Goal: Transaction & Acquisition: Book appointment/travel/reservation

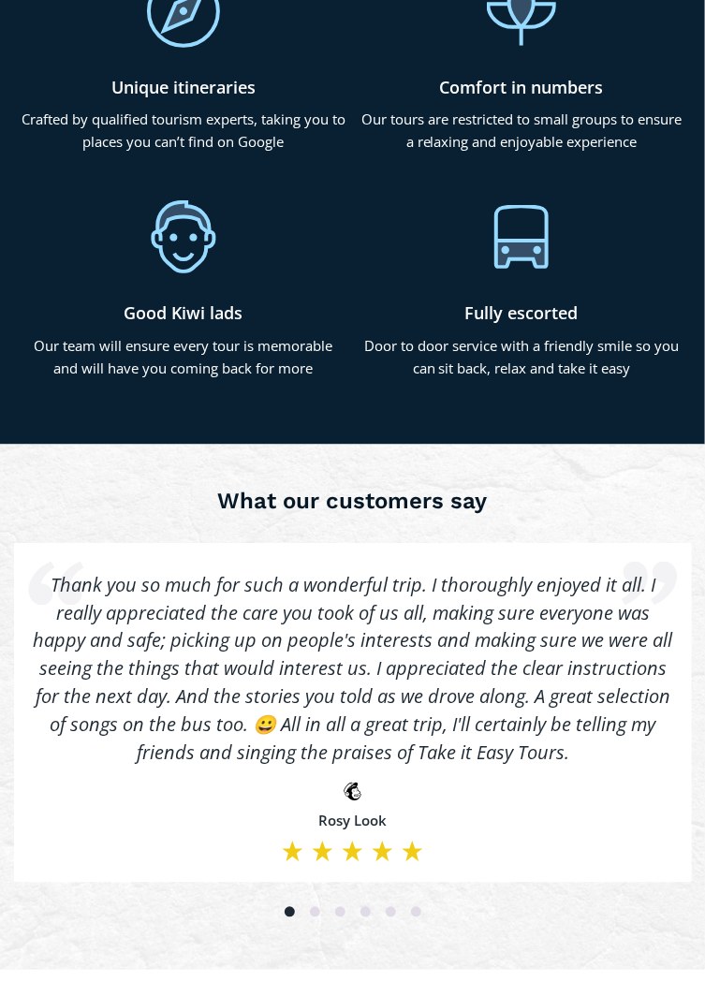
scroll to position [5367, 0]
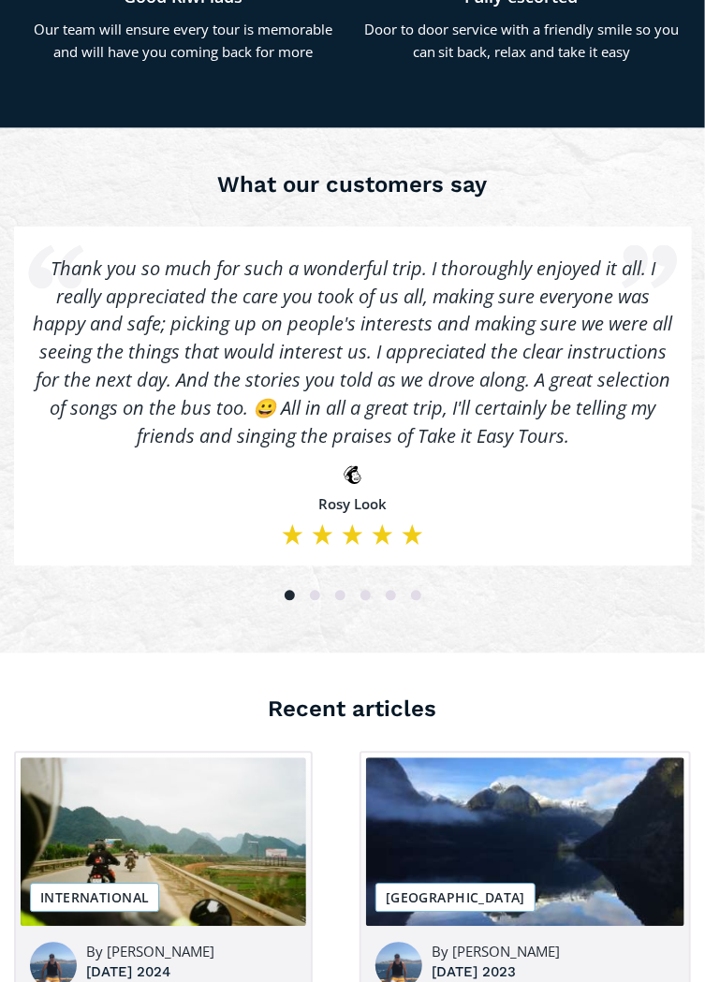
click at [630, 703] on h3 "Recent articles" at bounding box center [352, 710] width 677 height 28
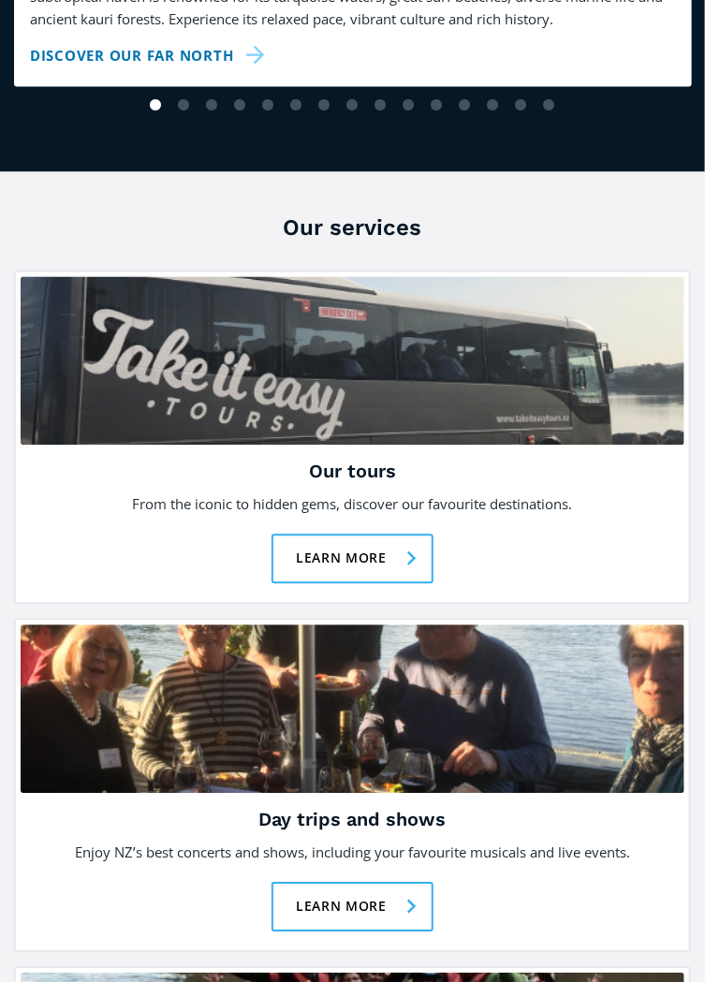
scroll to position [2431, 0]
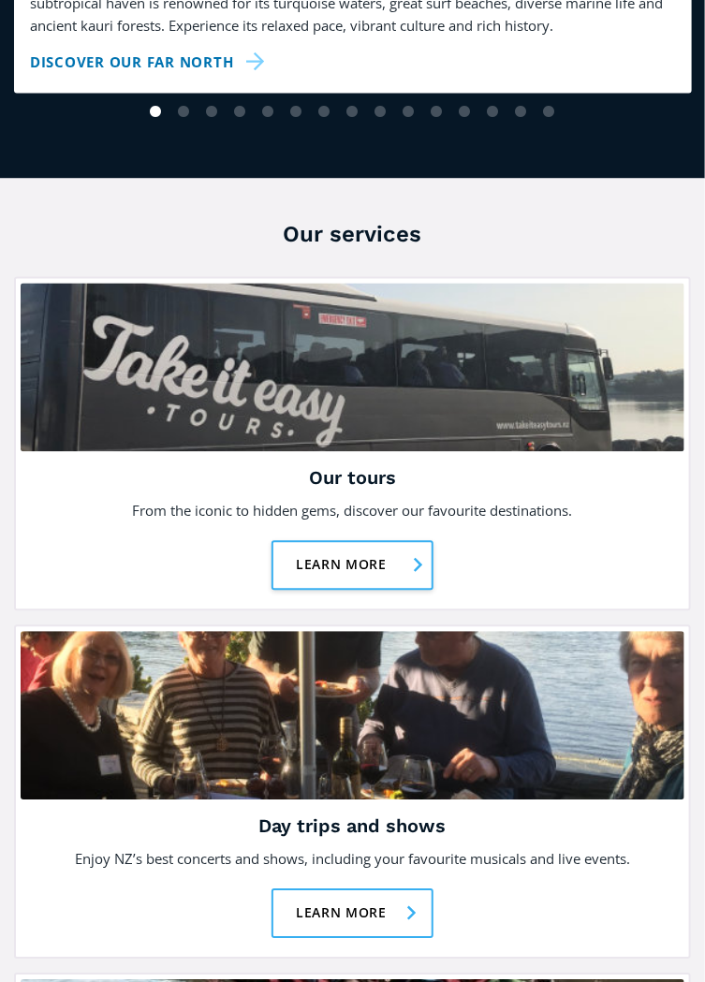
click at [360, 569] on link "Learn more" at bounding box center [353, 566] width 162 height 50
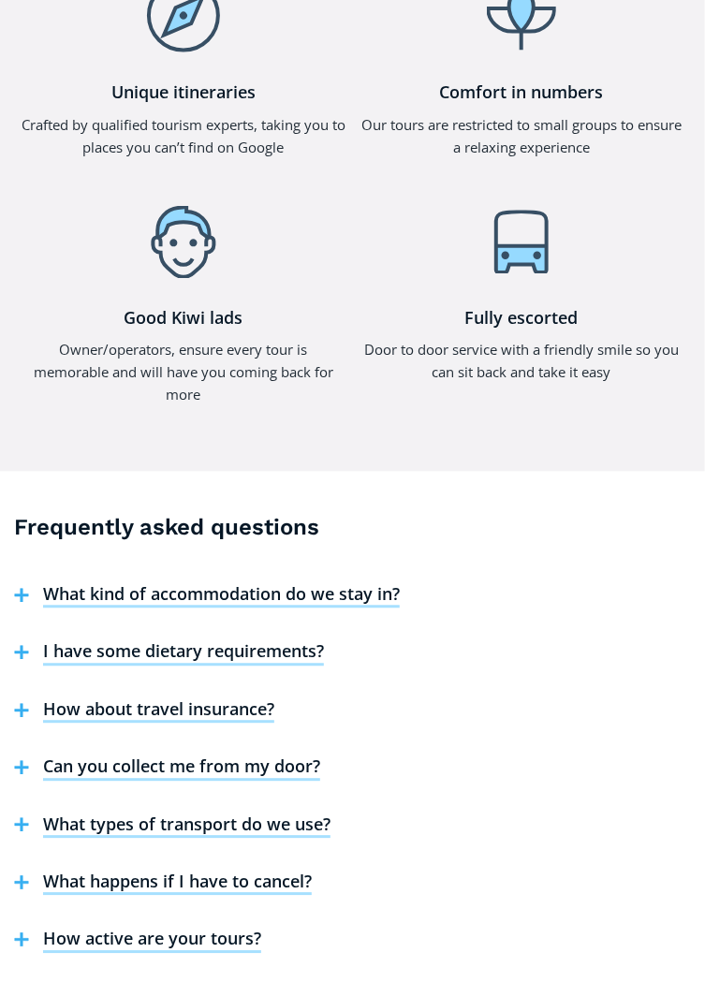
scroll to position [7501, 0]
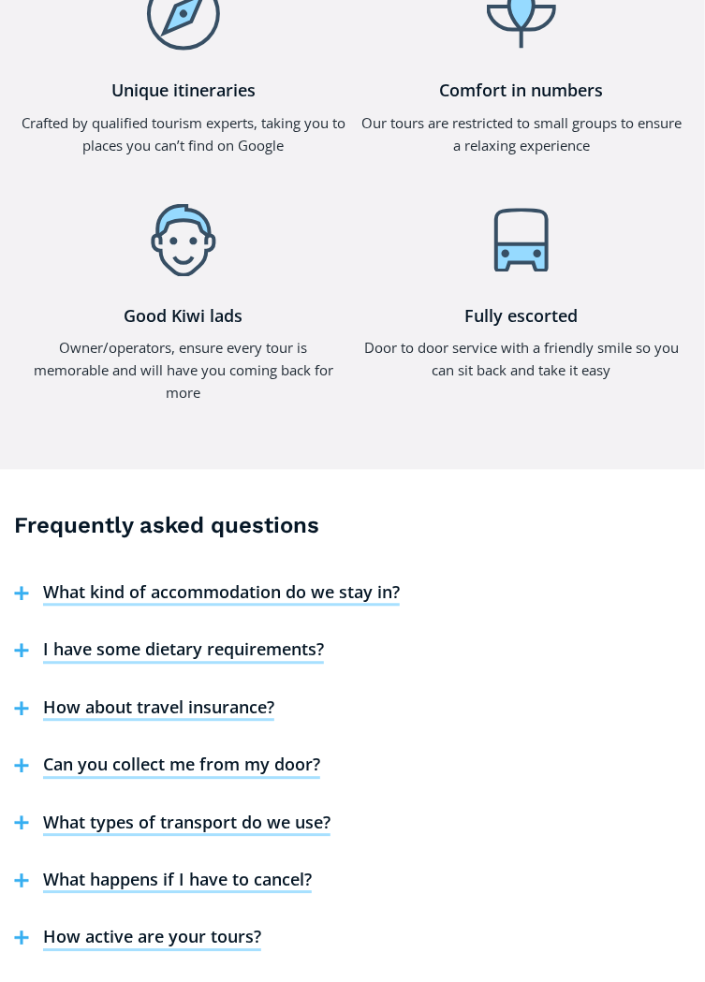
click at [225, 755] on h4 "Can you collect me from my door?" at bounding box center [181, 767] width 277 height 24
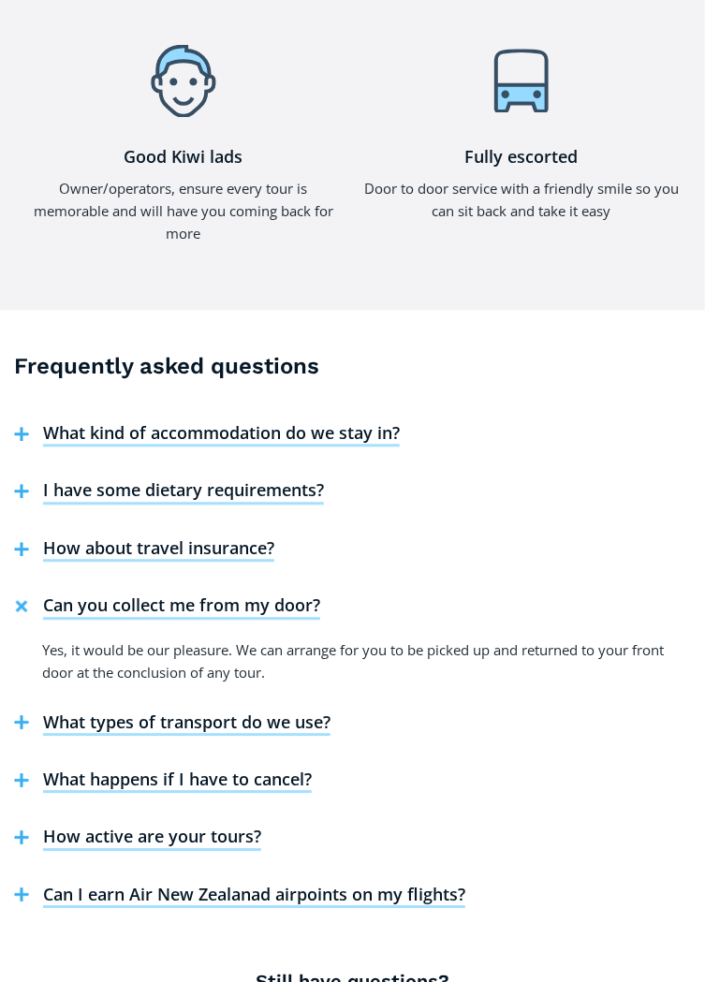
scroll to position [7661, 0]
click at [195, 826] on h4 "How active are your tours?" at bounding box center [152, 838] width 218 height 24
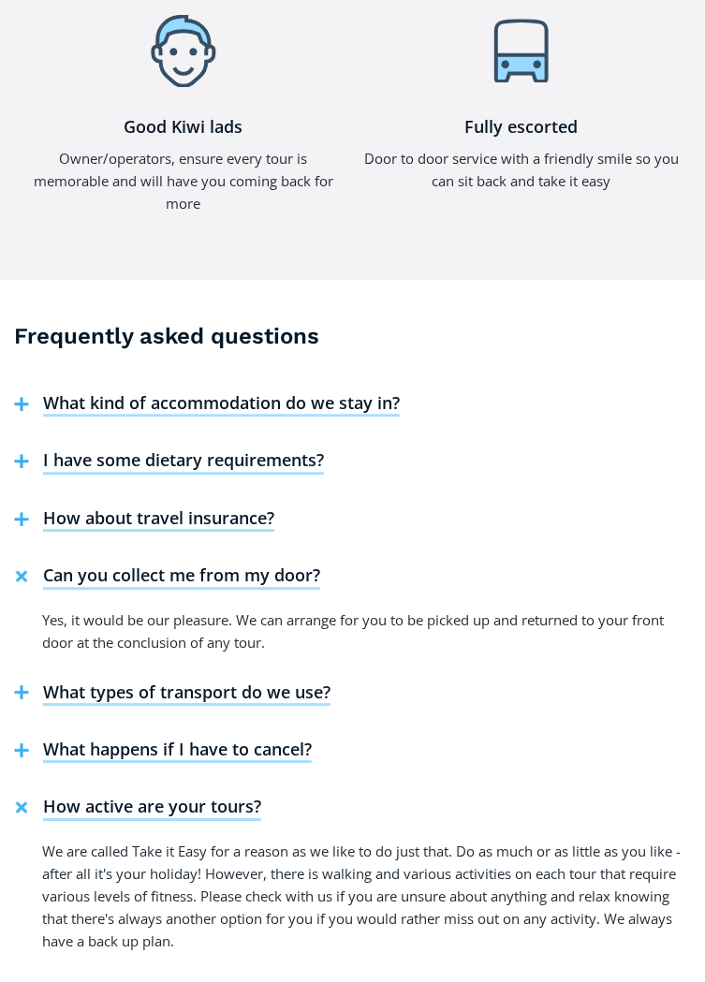
scroll to position [7689, 0]
click at [261, 741] on h4 "What happens if I have to cancel?" at bounding box center [177, 753] width 269 height 24
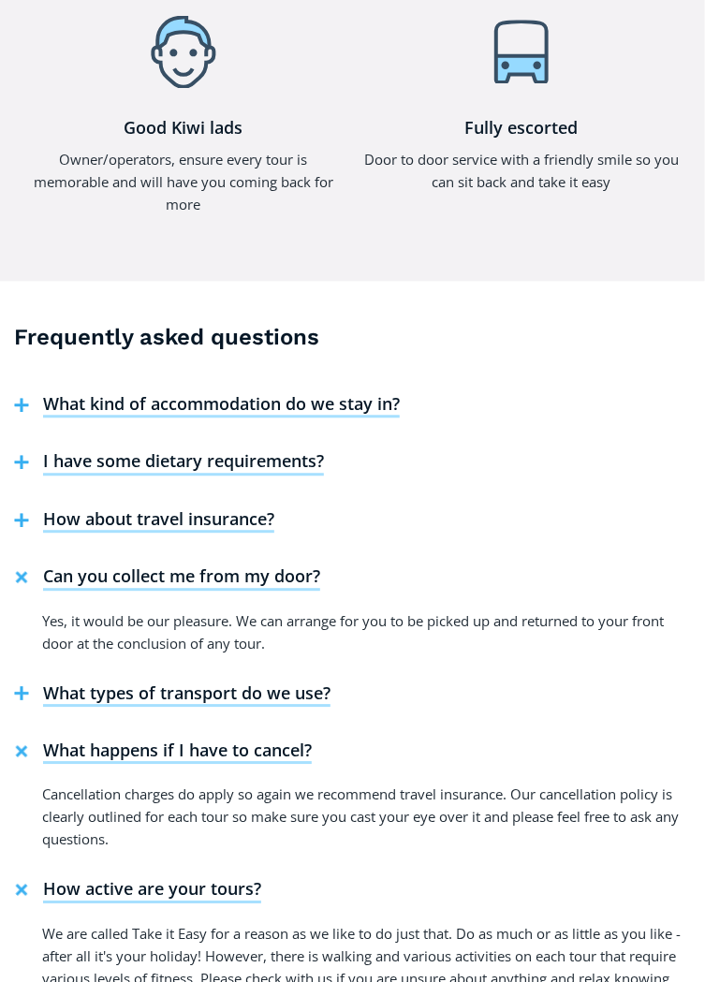
click at [338, 394] on h4 "What kind of accommodation do we stay in?" at bounding box center [221, 406] width 357 height 24
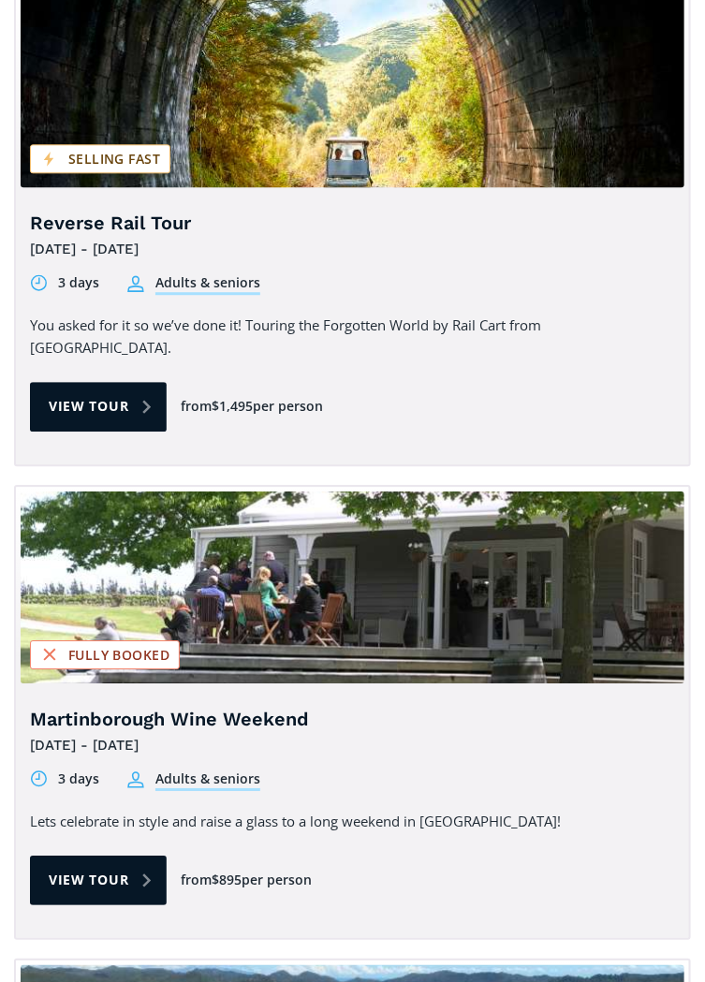
scroll to position [2742, 0]
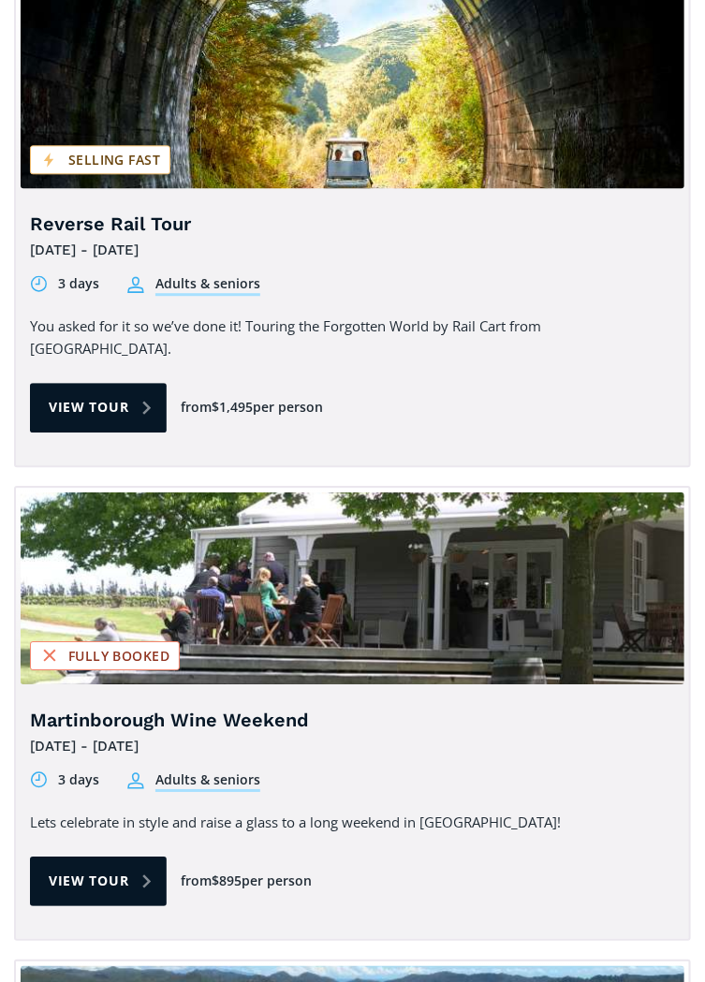
click at [561, 733] on div "Martinborough Wine Weekend 25th - 27th October 2025 3 days Adults & seniors 3 d…" at bounding box center [352, 750] width 645 height 84
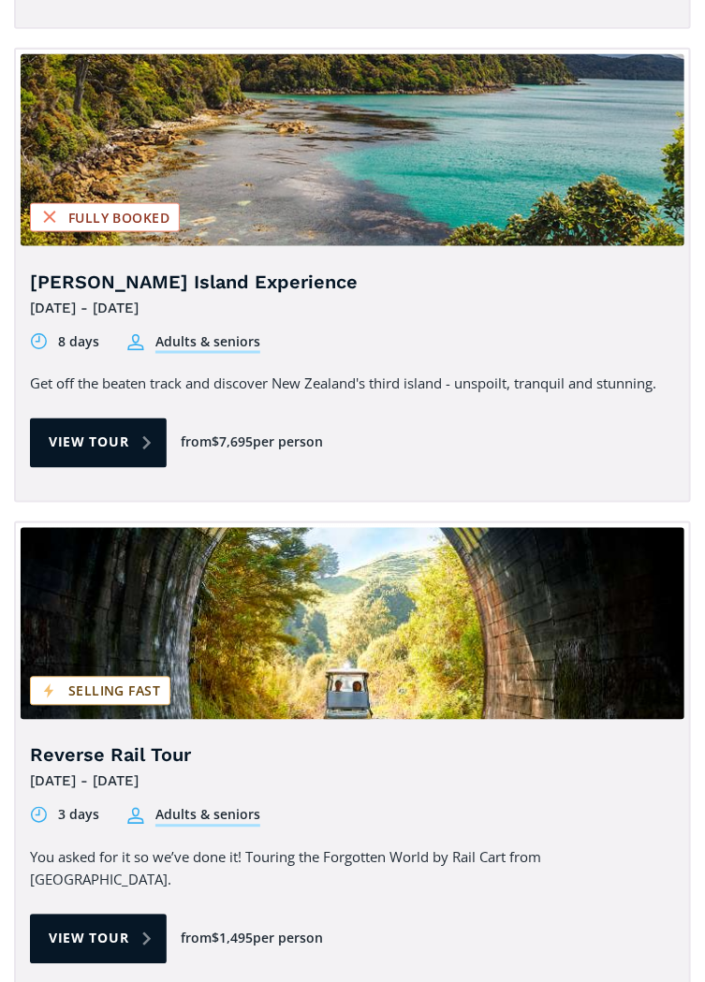
scroll to position [2210, 0]
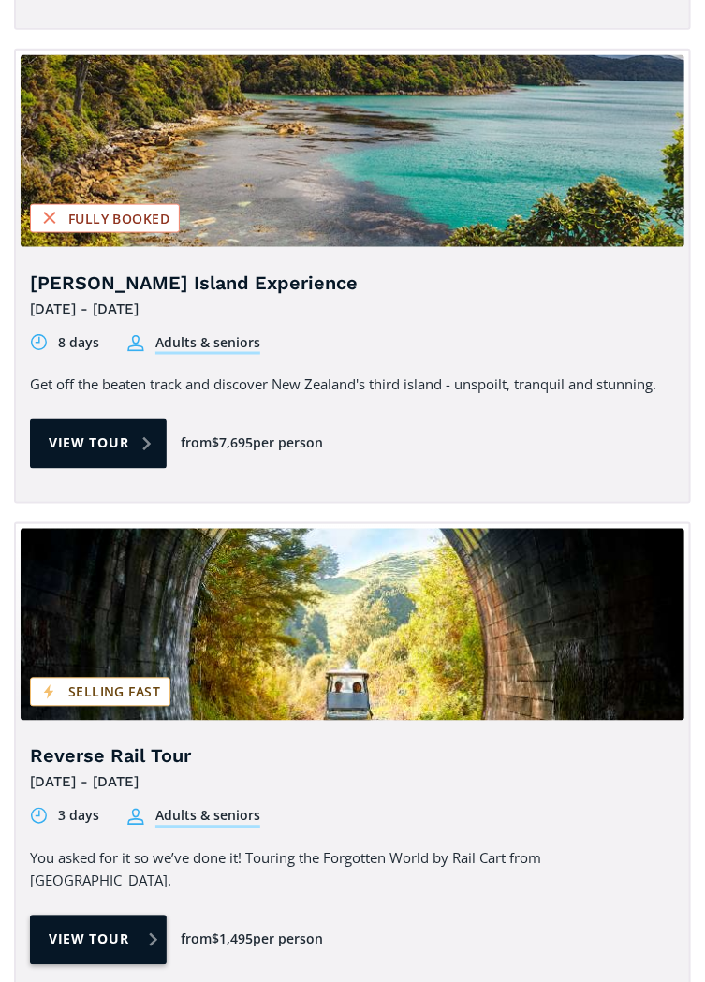
click at [109, 917] on link "View tour" at bounding box center [98, 941] width 137 height 50
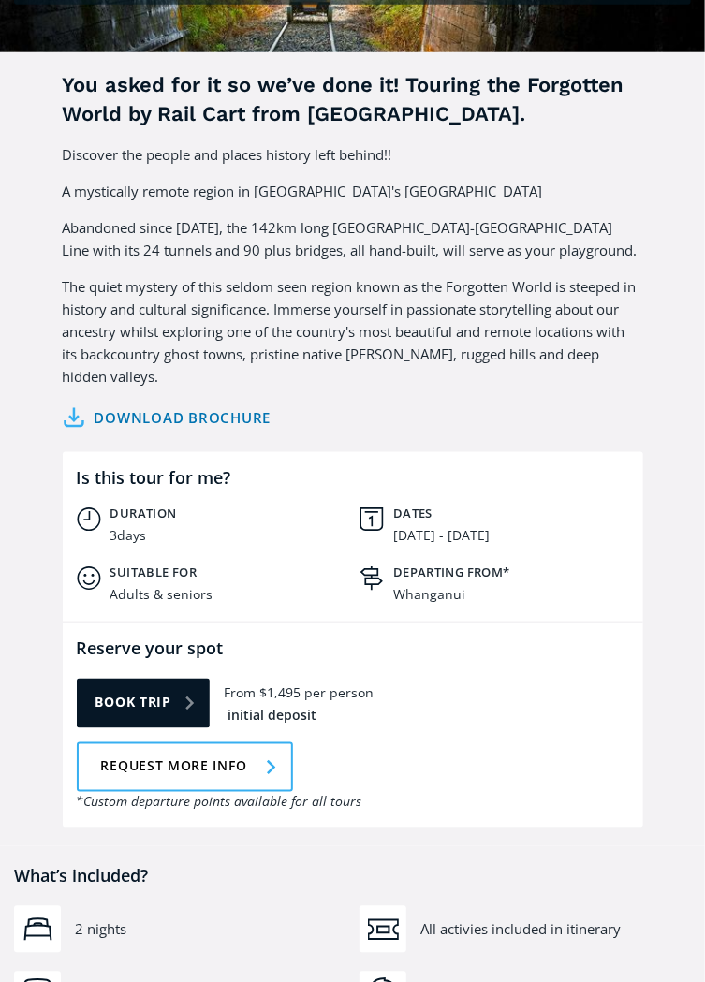
scroll to position [245, 0]
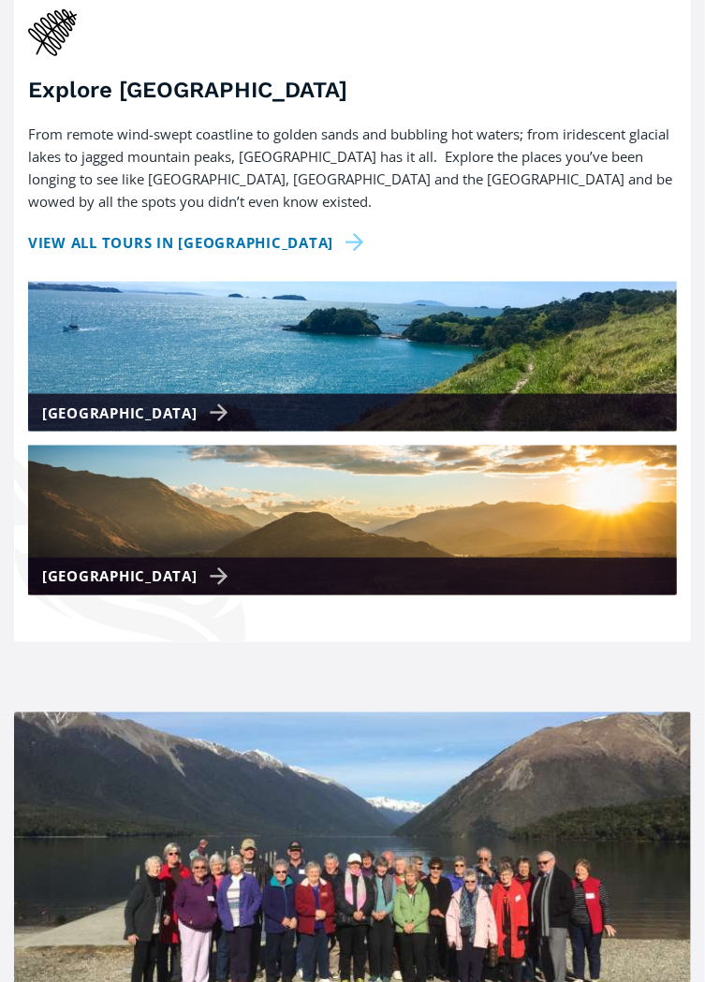
scroll to position [401, 0]
click at [175, 583] on div "[GEOGRAPHIC_DATA]" at bounding box center [138, 577] width 193 height 22
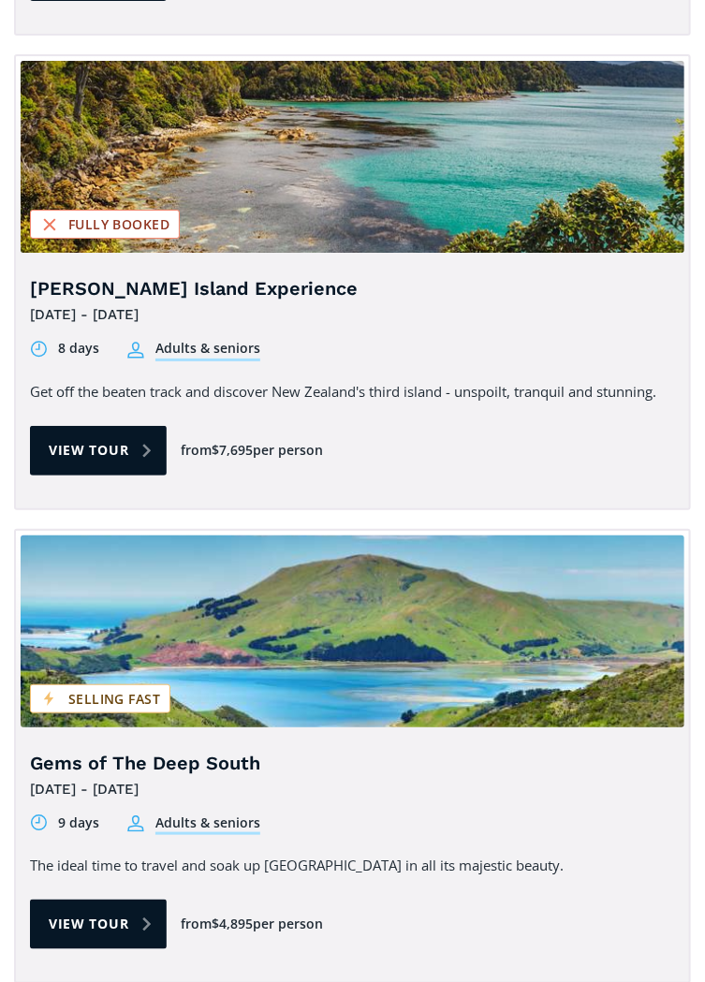
scroll to position [1551, 0]
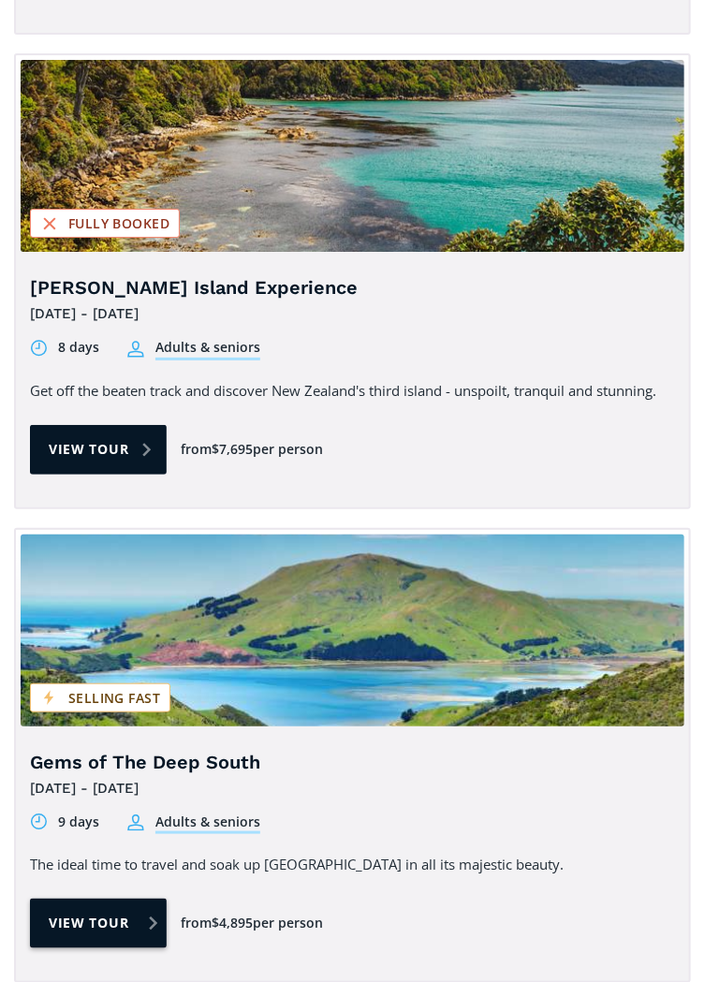
click at [96, 925] on link "View tour" at bounding box center [98, 924] width 137 height 50
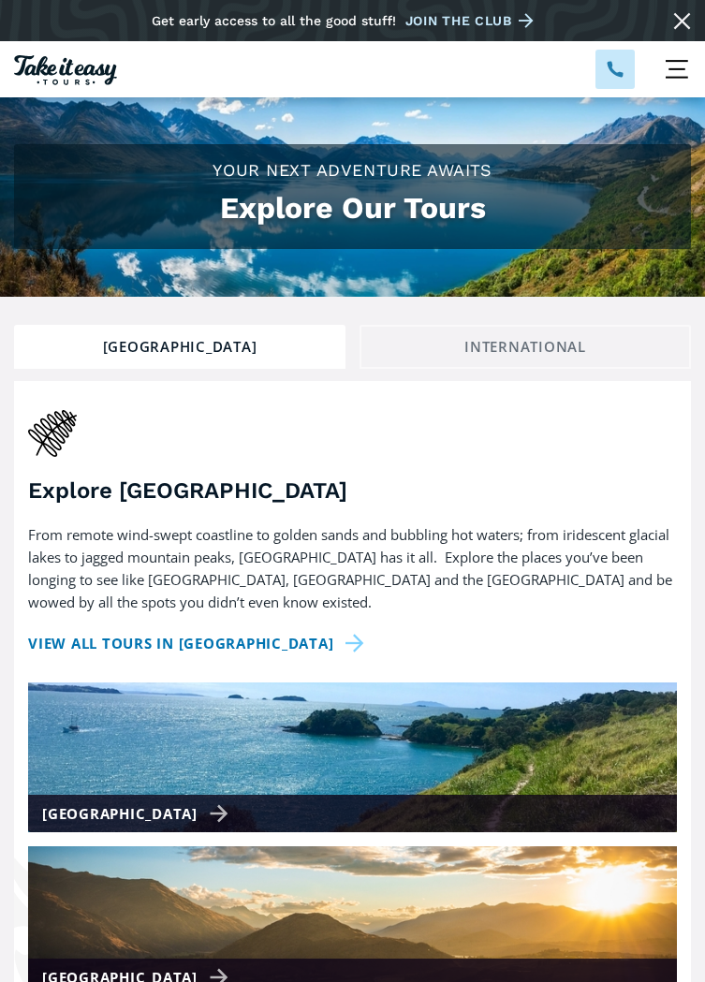
scroll to position [401, 0]
